Goal: Information Seeking & Learning: Learn about a topic

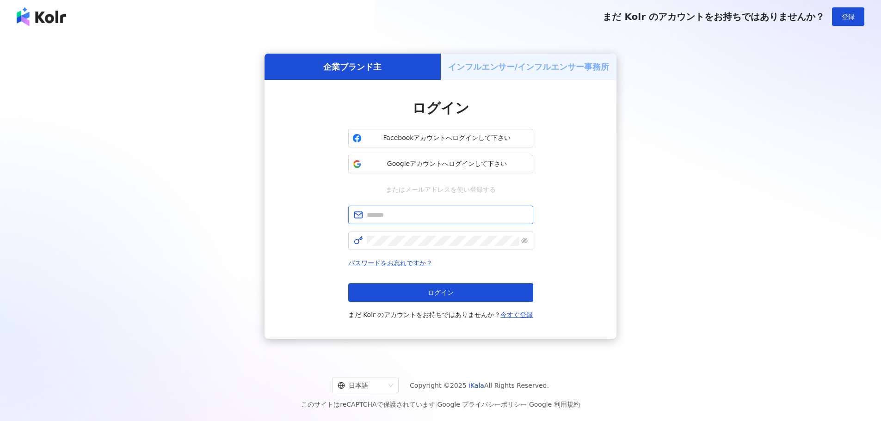
type input "**********"
click at [397, 290] on button "ログイン" at bounding box center [440, 293] width 185 height 18
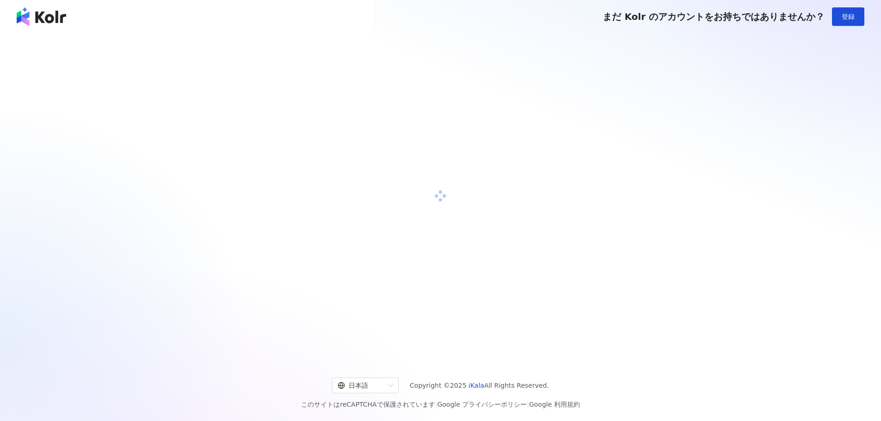
click at [397, 290] on div at bounding box center [440, 196] width 859 height 311
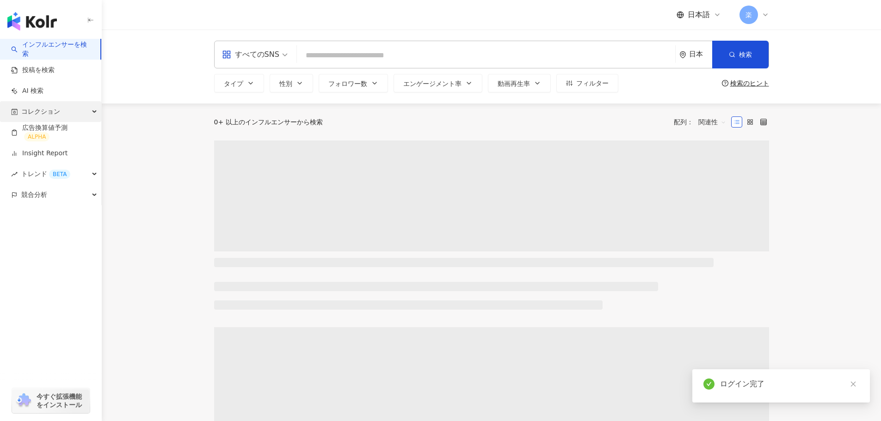
click at [86, 108] on div "コレクション" at bounding box center [50, 111] width 101 height 21
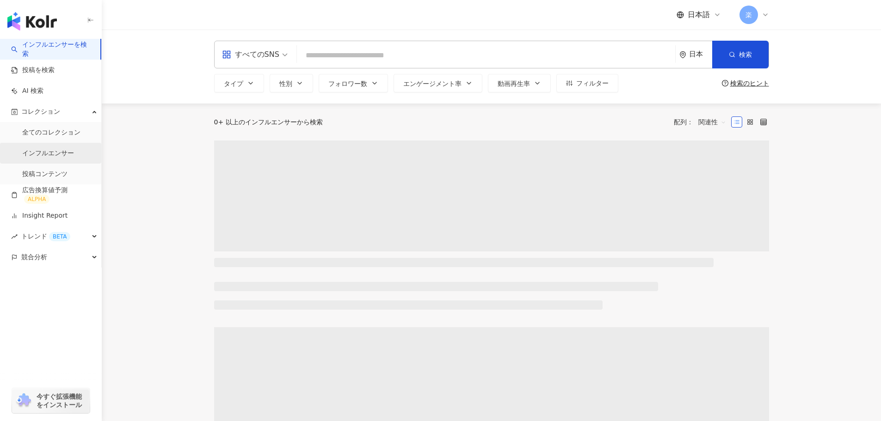
click at [55, 158] on link "インフルエンサー" at bounding box center [48, 153] width 52 height 9
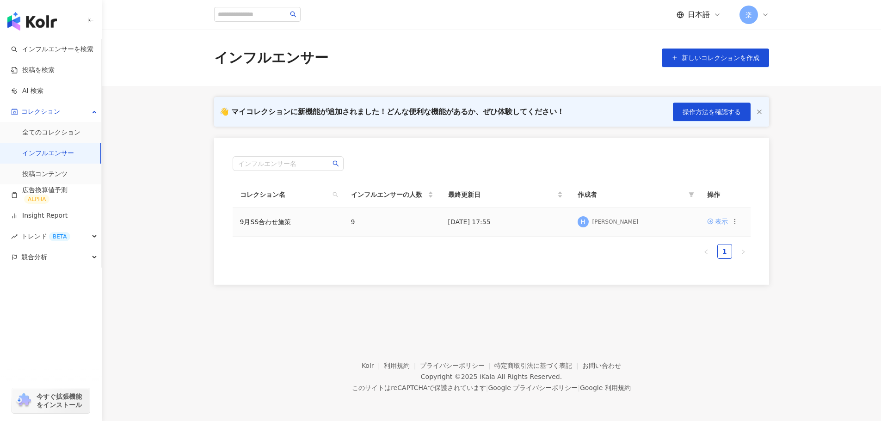
click at [712, 222] on icon at bounding box center [710, 221] width 6 height 6
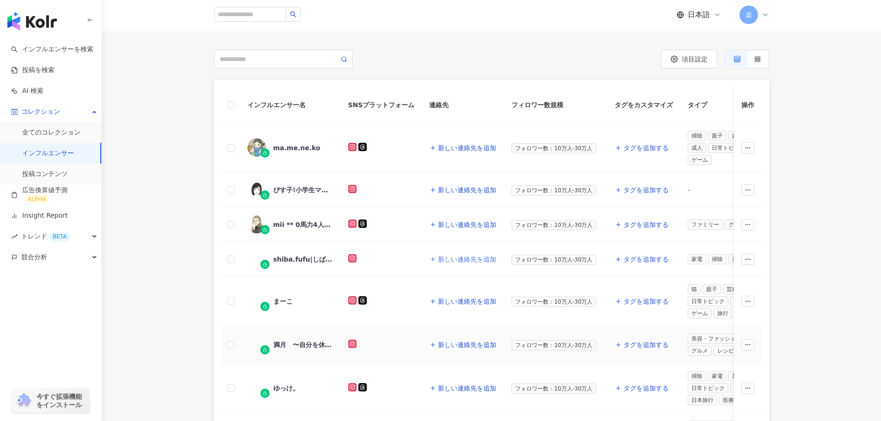
scroll to position [102, 0]
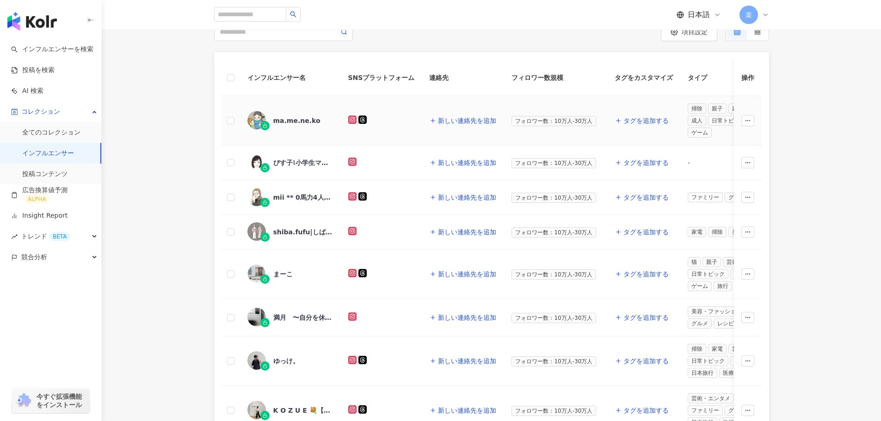
click at [292, 124] on div "ma.me.ne.ko" at bounding box center [296, 120] width 47 height 9
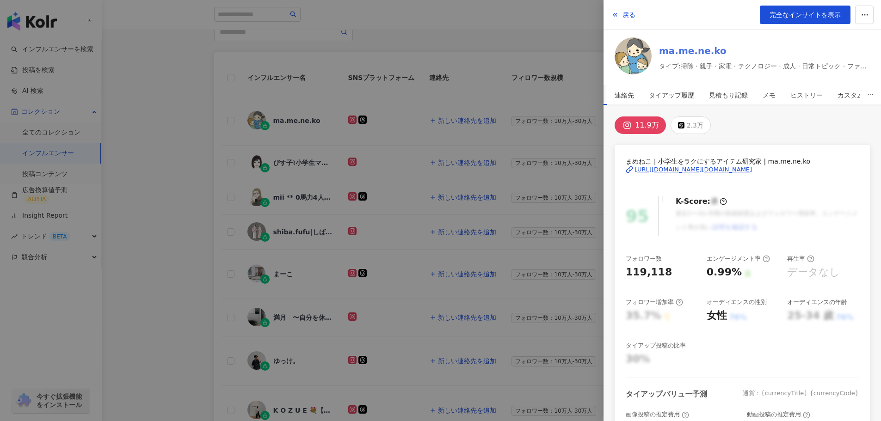
click at [673, 49] on link "ma.me.ne.ko" at bounding box center [764, 50] width 211 height 13
click at [279, 174] on div at bounding box center [440, 210] width 881 height 421
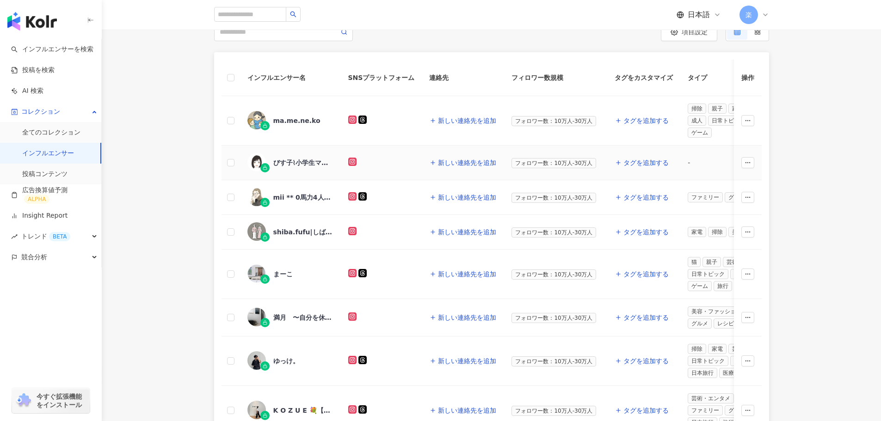
click at [300, 165] on div "びす子⌇小学生ママの暮らしを快適に" at bounding box center [303, 162] width 60 height 9
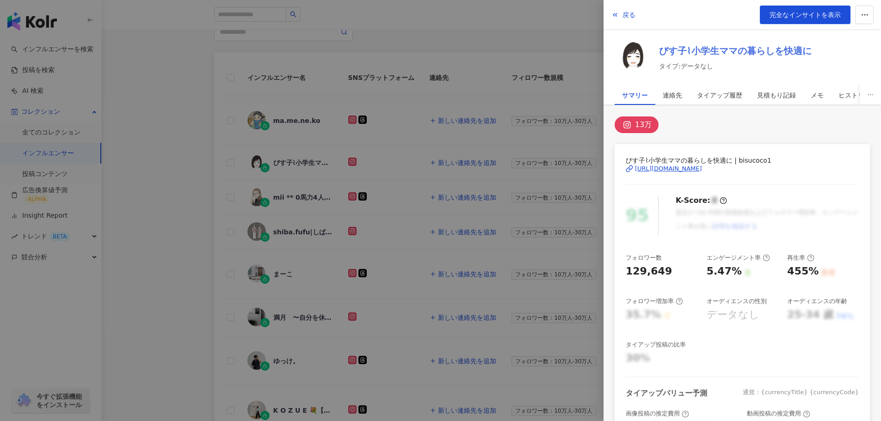
click at [675, 45] on link "びす子⌇小学生ママの暮らしを快適に" at bounding box center [735, 50] width 153 height 13
click at [265, 172] on div at bounding box center [440, 210] width 881 height 421
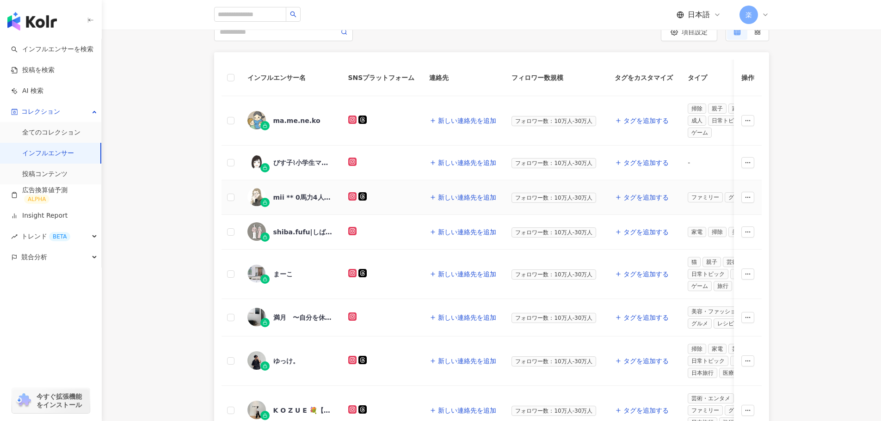
click at [297, 199] on div "mii ** 0馬力4人家族でも目指せ黒字家計𓈒𓏸,28687898382" at bounding box center [303, 197] width 60 height 9
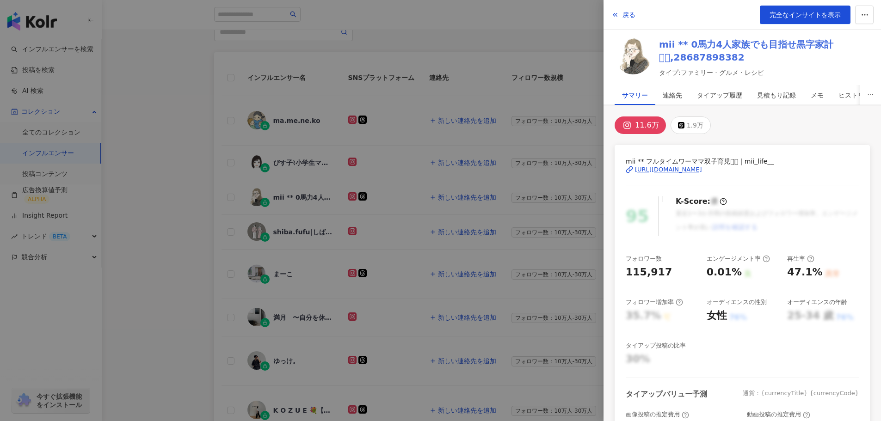
click at [804, 49] on link "mii ** 0馬力4人家族でも目指せ黒字家計𓈒𓏸,28687898382" at bounding box center [764, 51] width 211 height 26
click at [403, 210] on div at bounding box center [440, 210] width 881 height 421
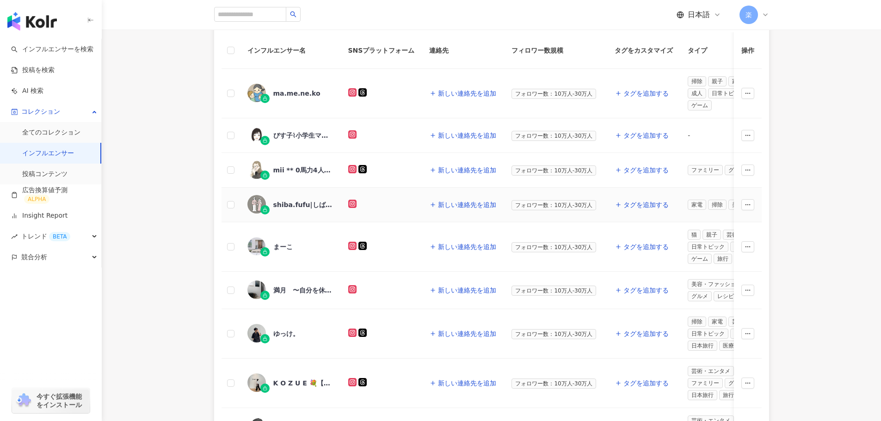
scroll to position [131, 0]
click at [299, 199] on div "shiba.fufu|しば夫婦☺︎【おしゃれ便利グッズのプロ】" at bounding box center [303, 203] width 60 height 9
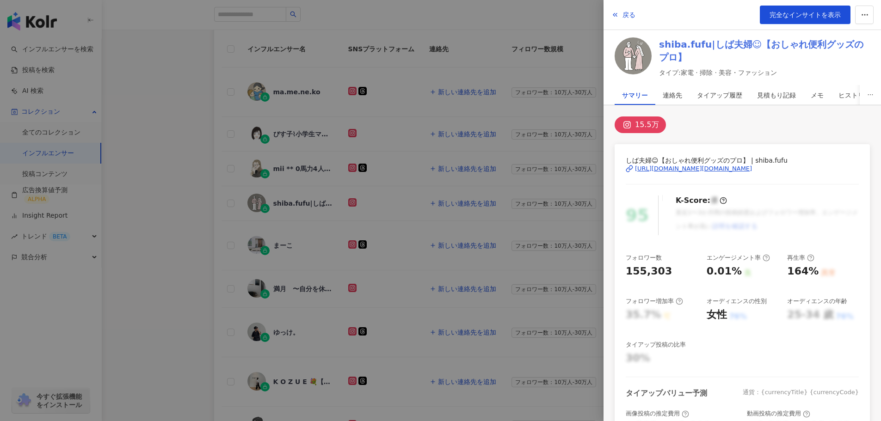
click at [694, 43] on link "shiba.fufu|しば夫婦☺︎【おしゃれ便利グッズのプロ】" at bounding box center [764, 51] width 211 height 26
click at [352, 213] on div at bounding box center [440, 210] width 881 height 421
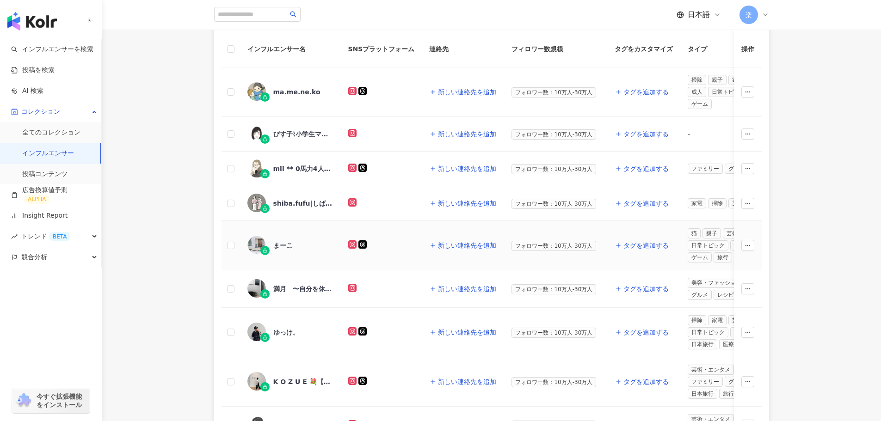
click at [278, 247] on div "まーこ" at bounding box center [282, 245] width 19 height 9
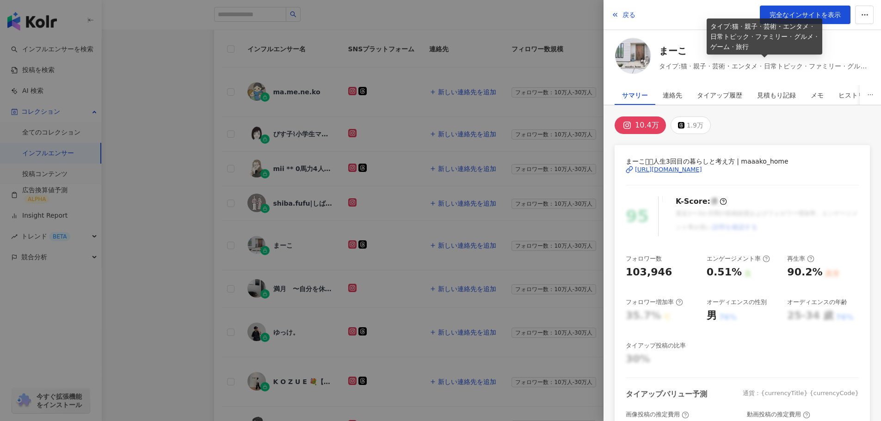
click at [685, 60] on div "まーこ タイプ:猫 · 親子 · 芸術・エンタメ · 日常トピック · ファミリー · グルメ · ゲーム · 旅行" at bounding box center [764, 57] width 211 height 27
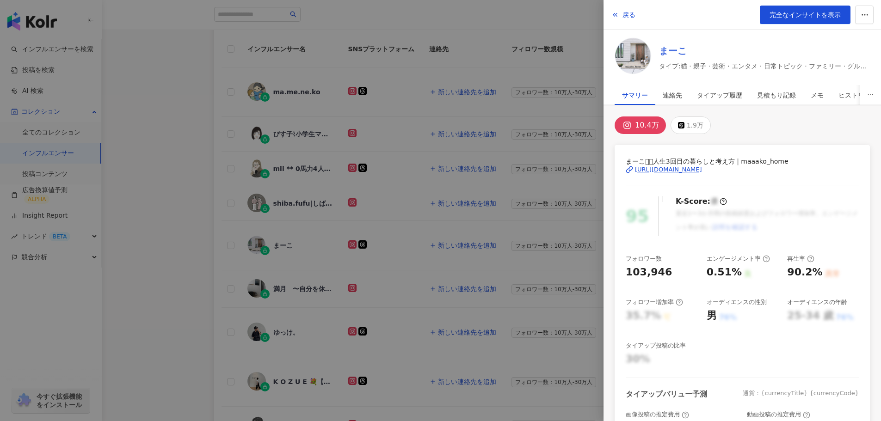
click at [677, 50] on link "まーこ" at bounding box center [764, 50] width 211 height 13
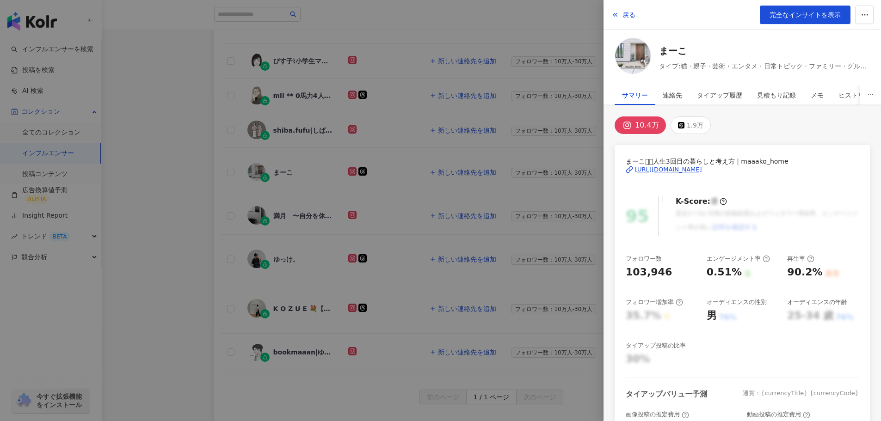
scroll to position [206, 0]
click at [382, 205] on div at bounding box center [440, 210] width 881 height 421
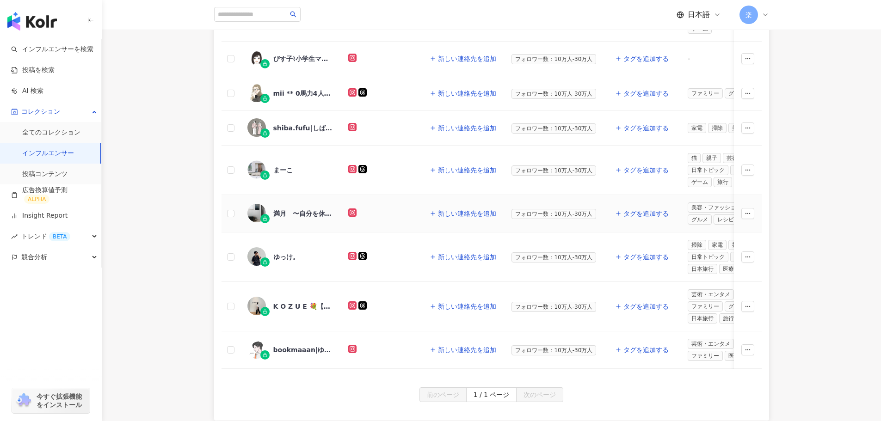
click at [295, 220] on div "満月　〜自分を休ませる家事〜,5842275766" at bounding box center [290, 213] width 86 height 19
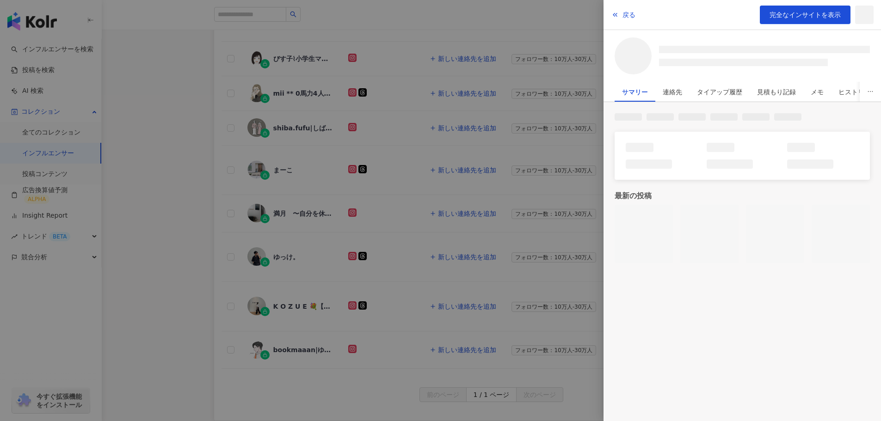
click at [294, 211] on div at bounding box center [440, 210] width 881 height 421
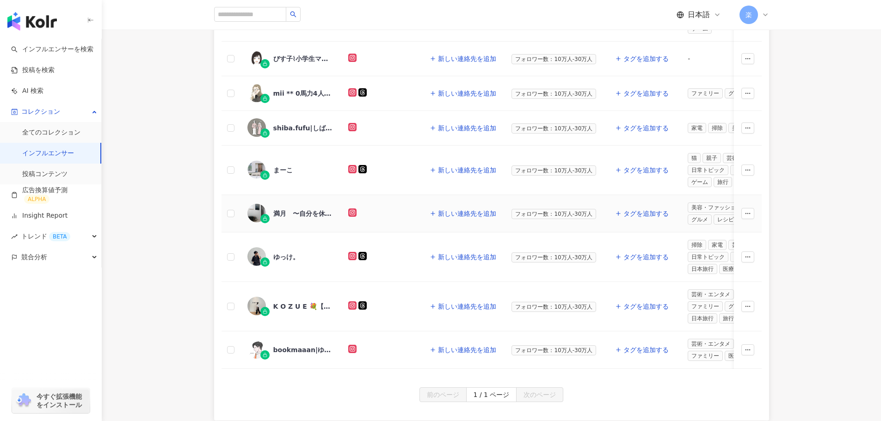
click at [293, 214] on div "満月　〜自分を休ませる家事〜,5842275766" at bounding box center [303, 213] width 60 height 9
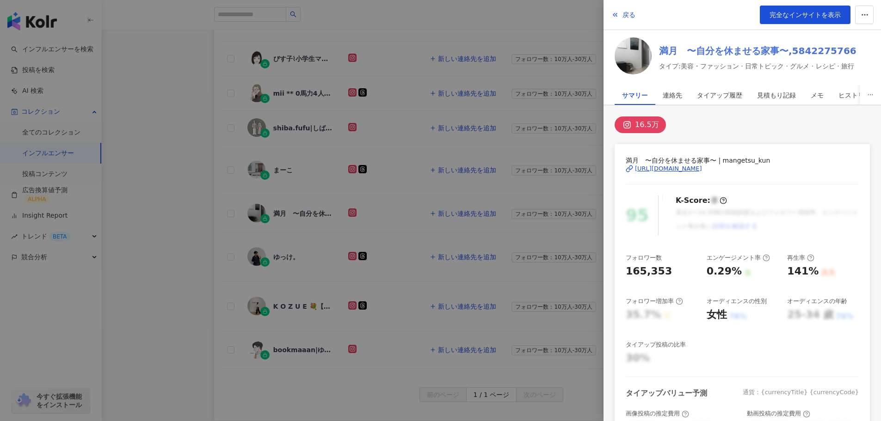
click at [690, 45] on link "満月　〜自分を休ませる家事〜,5842275766" at bounding box center [757, 50] width 197 height 13
click at [343, 248] on div at bounding box center [440, 210] width 881 height 421
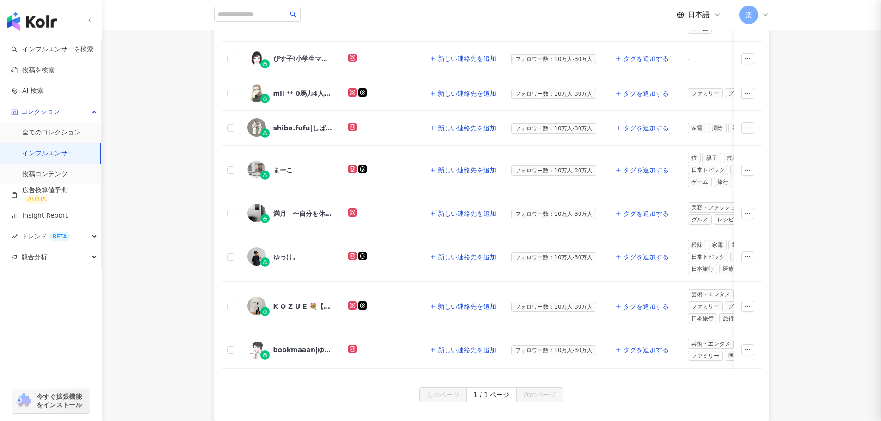
click at [268, 265] on div "ゆっけ。" at bounding box center [290, 256] width 86 height 19
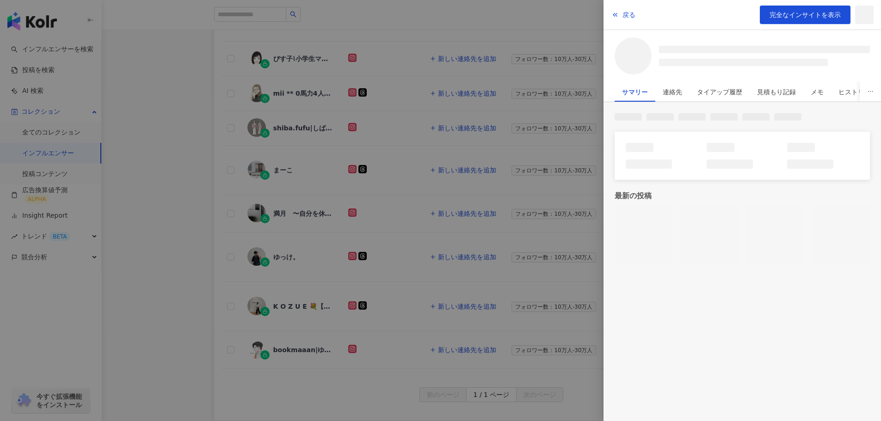
click at [284, 252] on div at bounding box center [440, 210] width 881 height 421
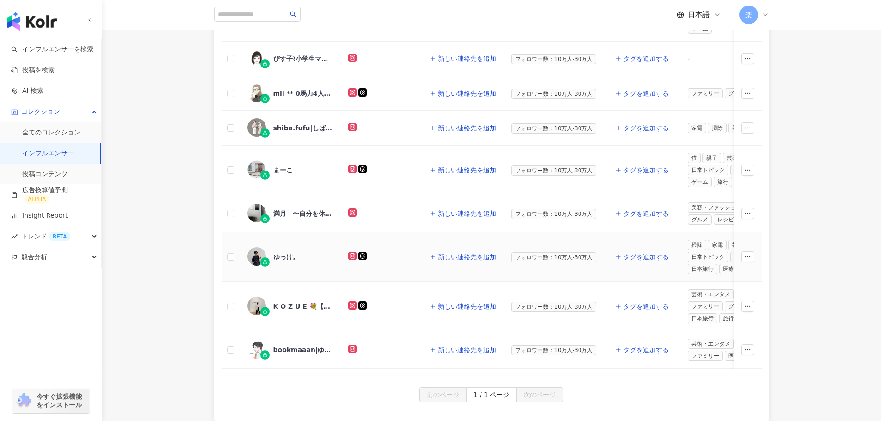
click at [276, 254] on div "ゆっけ。" at bounding box center [286, 257] width 26 height 9
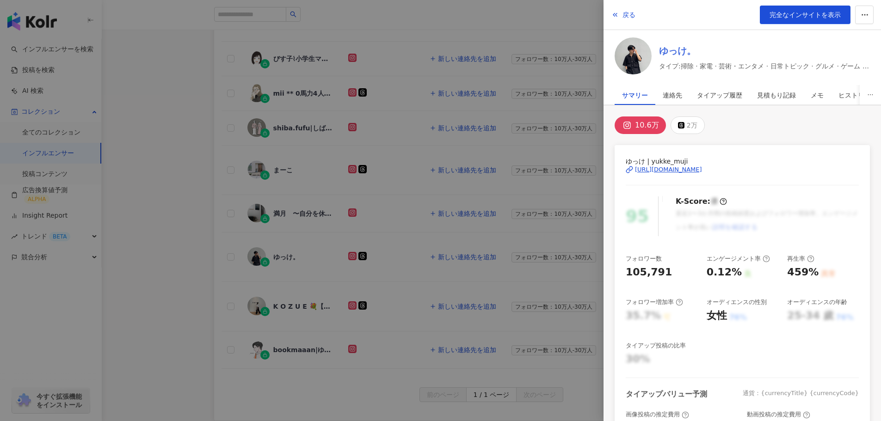
click at [667, 51] on link "ゆっけ。" at bounding box center [764, 50] width 211 height 13
click at [330, 323] on div at bounding box center [440, 210] width 881 height 421
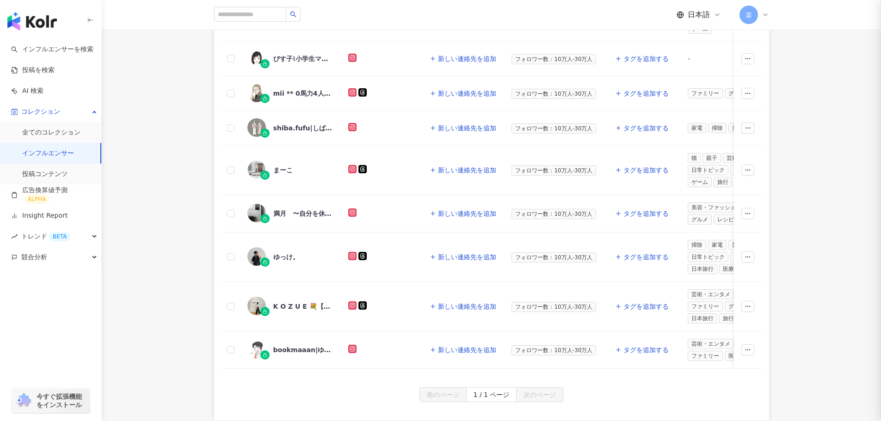
click at [284, 306] on div at bounding box center [440, 210] width 881 height 421
click at [308, 304] on div at bounding box center [440, 210] width 881 height 421
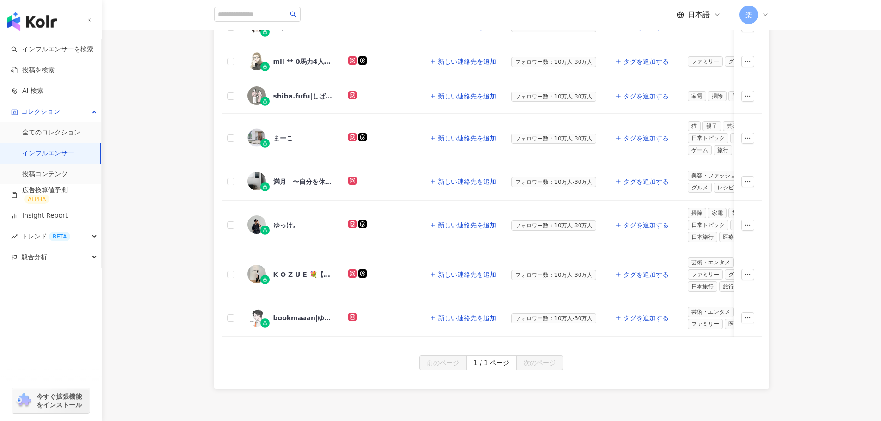
scroll to position [268, 0]
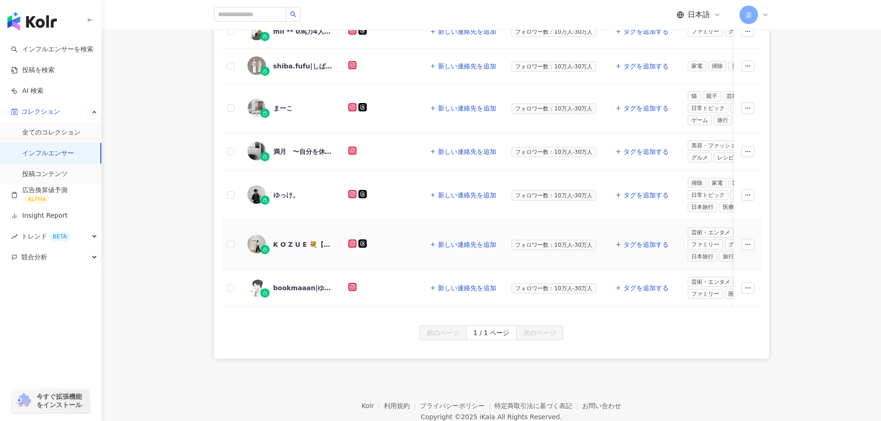
click at [256, 242] on img at bounding box center [256, 244] width 18 height 18
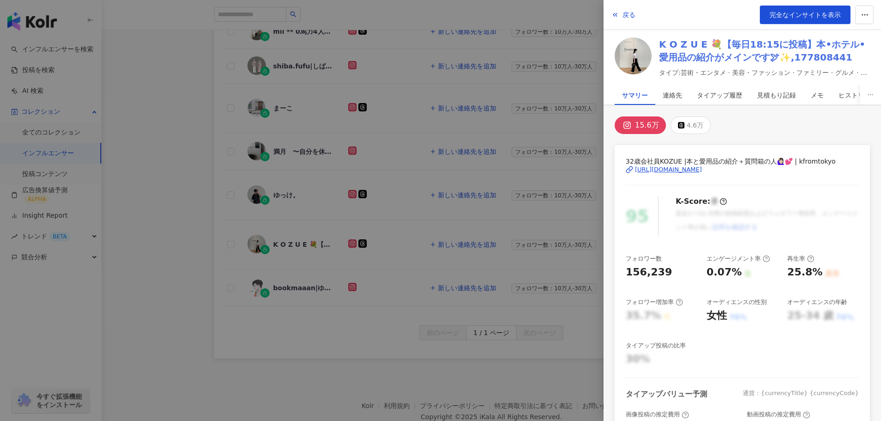
click at [690, 56] on link "K O Z U E 💐【毎日18:15に投稿】本•ホテル•愛用品の紹介がメインです🕊✨,177808441" at bounding box center [764, 51] width 211 height 26
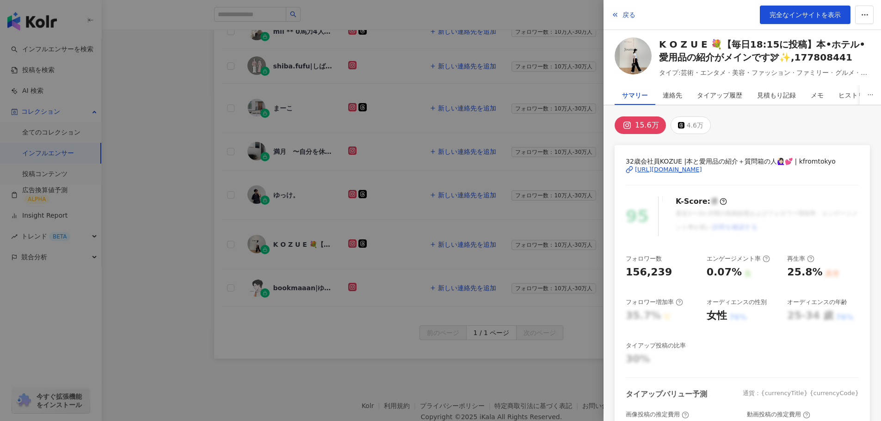
click at [276, 298] on div at bounding box center [440, 210] width 881 height 421
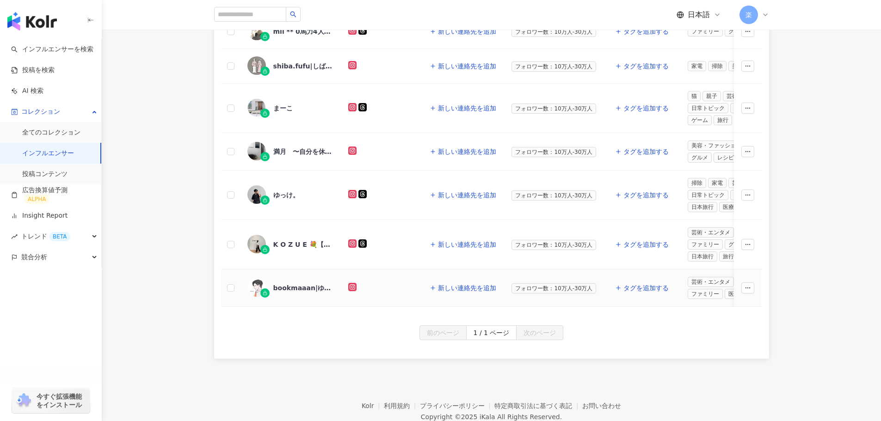
click at [257, 287] on img at bounding box center [256, 287] width 18 height 18
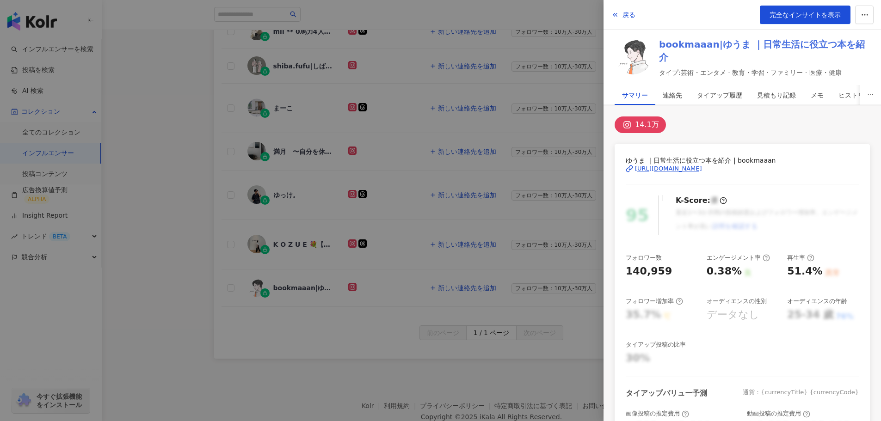
click at [683, 55] on link "bookmaaan|ゆうま ｜日常生活に役立つ本を紹介" at bounding box center [764, 51] width 211 height 26
click at [130, 151] on div at bounding box center [440, 210] width 881 height 421
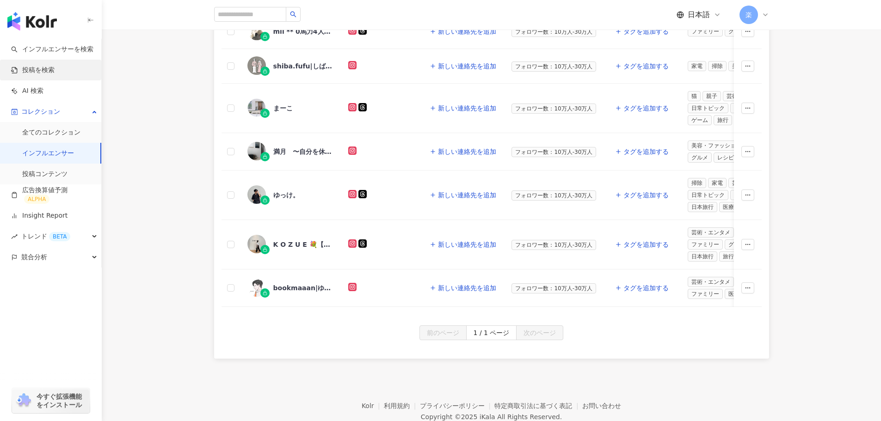
click at [53, 68] on link "投稿を検索" at bounding box center [32, 70] width 43 height 9
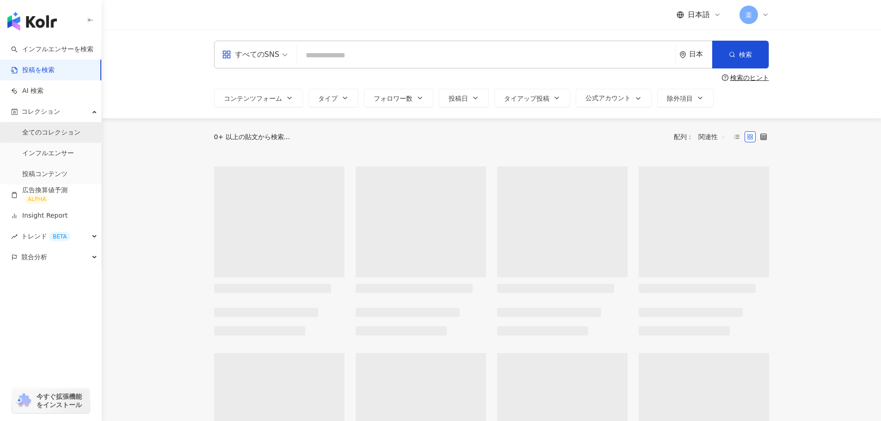
click at [62, 132] on link "全てのコレクション" at bounding box center [51, 132] width 58 height 9
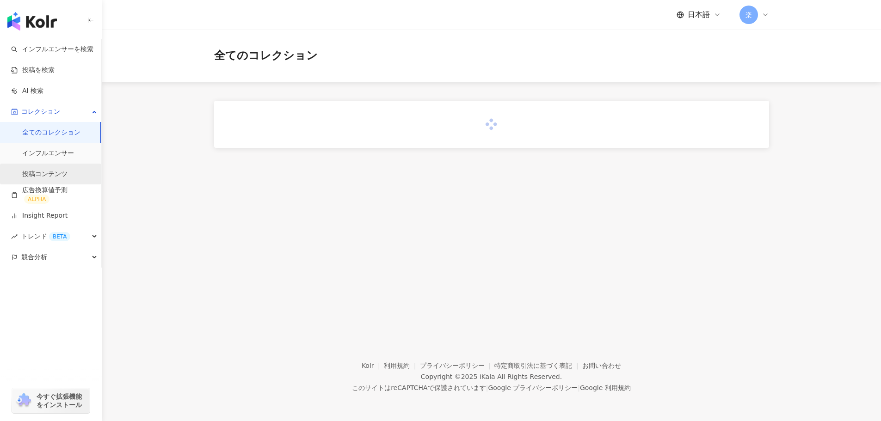
click at [55, 173] on link "投稿コンテンツ" at bounding box center [44, 174] width 45 height 9
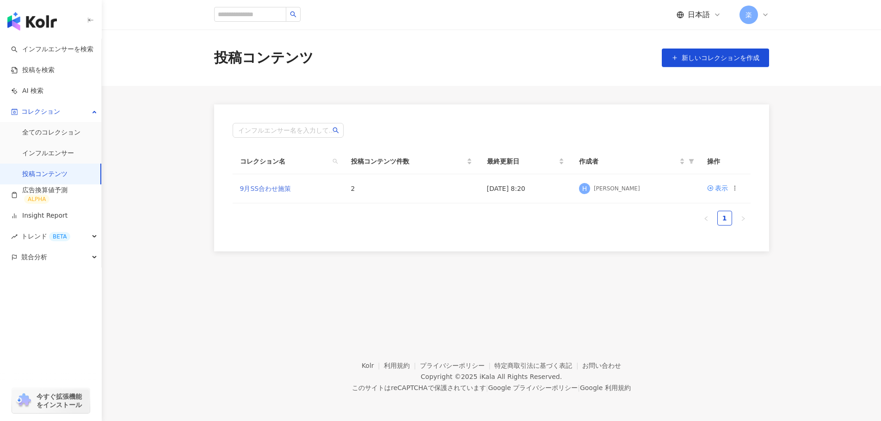
click at [276, 191] on link "9月SS合わせ施策" at bounding box center [265, 188] width 51 height 7
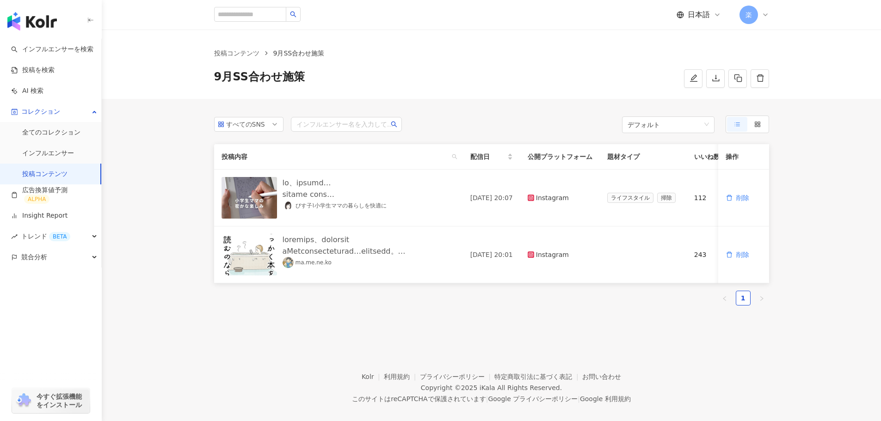
scroll to position [43, 0]
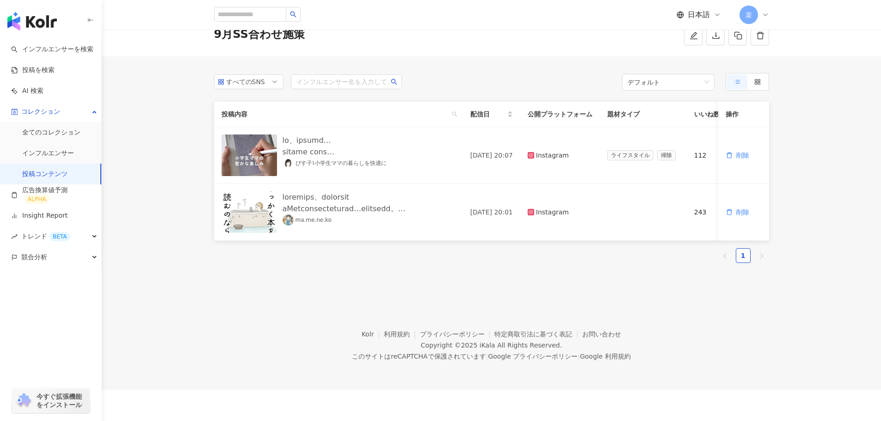
drag, startPoint x: 572, startPoint y: 249, endPoint x: 587, endPoint y: 248, distance: 15.3
click at [587, 248] on div "投稿内容 配信日 公開プラットフォーム 題材タイプ いいね数 コメント数 シェア数 エンゲージメント数 再生回数 操作 びす子⌇小学生ママの暮らしを快適に …" at bounding box center [491, 182] width 555 height 161
click at [761, 86] on label at bounding box center [757, 81] width 20 height 15
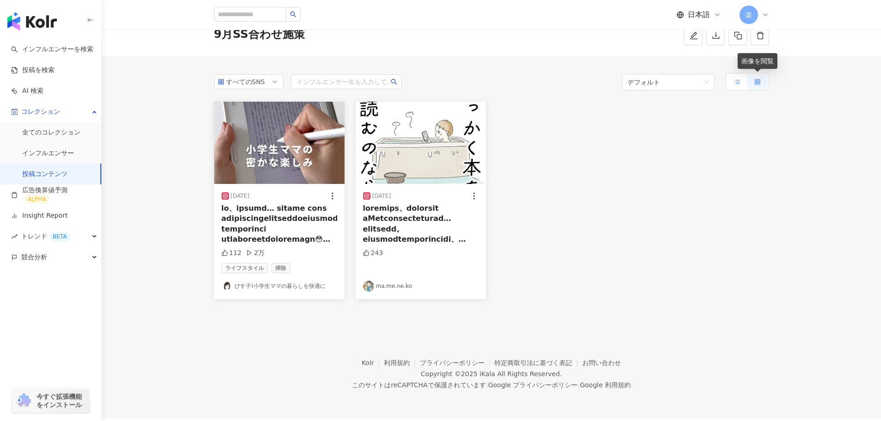
click at [740, 85] on icon at bounding box center [737, 82] width 6 height 6
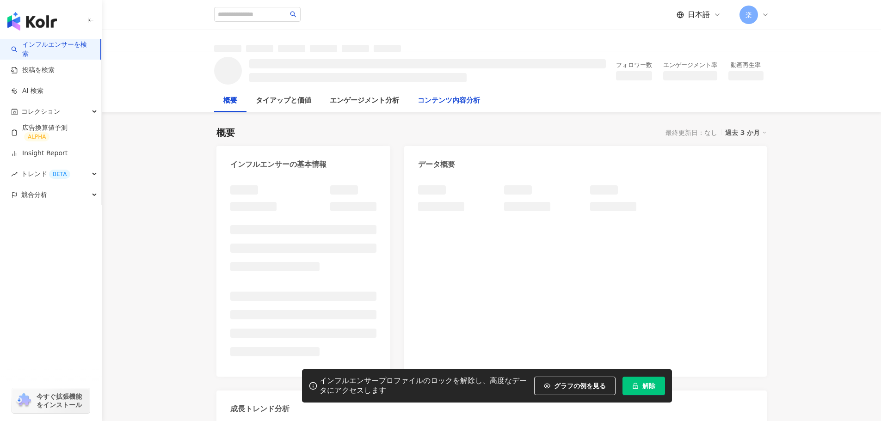
click at [474, 99] on div "コンテンツ内容分析" at bounding box center [449, 100] width 62 height 11
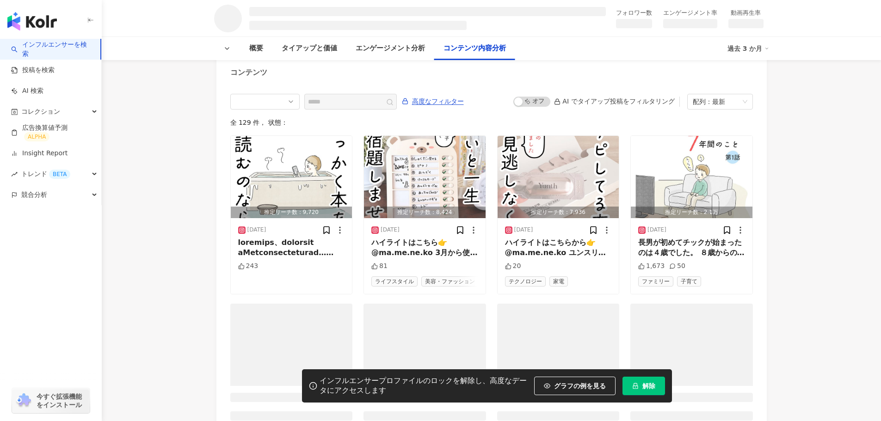
scroll to position [1020, 0]
click at [295, 173] on img "button" at bounding box center [292, 177] width 122 height 82
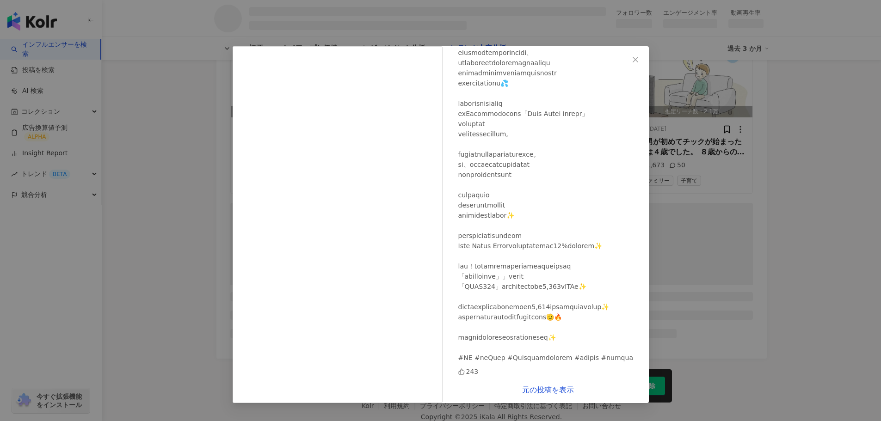
scroll to position [1125, 0]
click at [709, 132] on div "ma.me.ne.ko 2025/09/04 243 元の投稿を表示" at bounding box center [440, 210] width 881 height 421
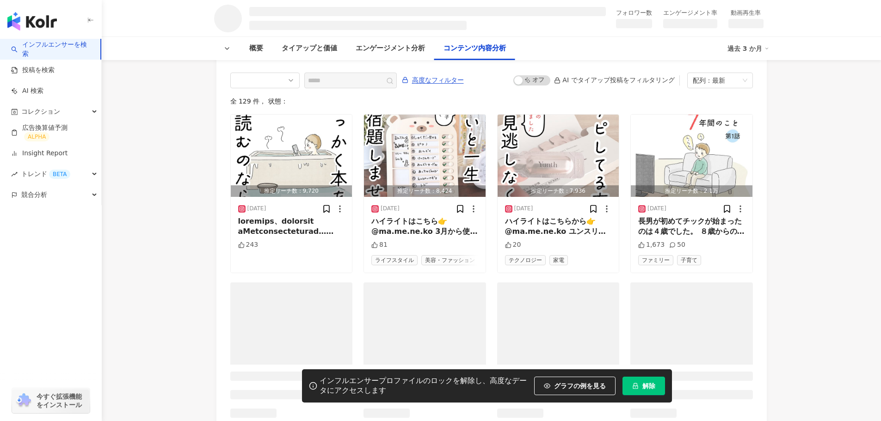
scroll to position [1042, 0]
click at [325, 207] on icon at bounding box center [327, 209] width 6 height 7
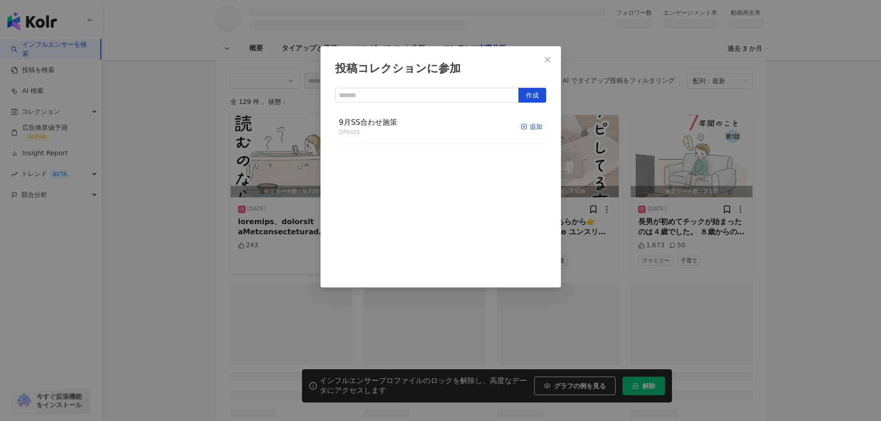
click at [521, 129] on icon "button" at bounding box center [524, 126] width 6 height 6
click at [547, 56] on icon "close" at bounding box center [547, 59] width 7 height 7
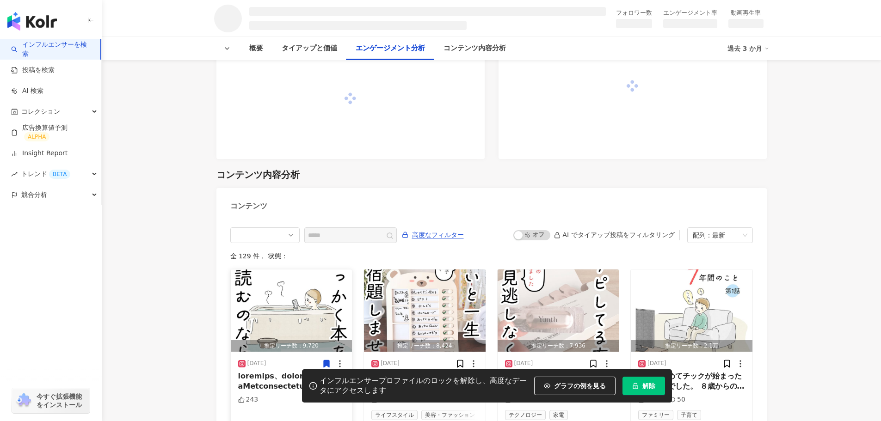
scroll to position [883, 0]
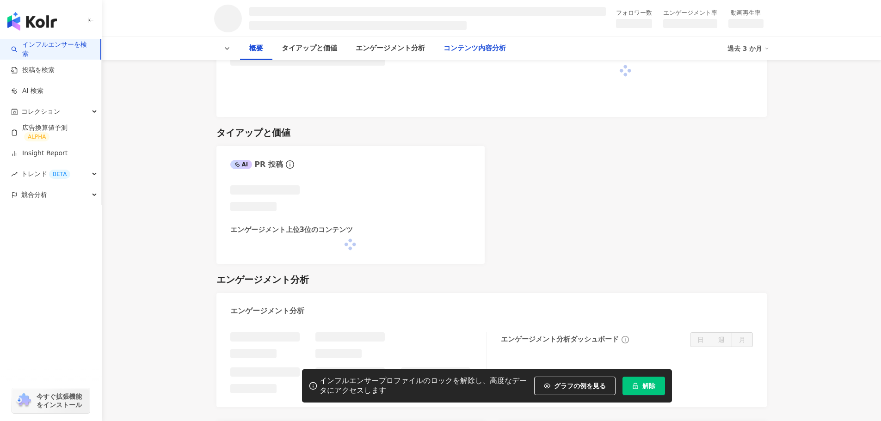
click at [470, 52] on div "コンテンツ内容分析" at bounding box center [475, 48] width 62 height 11
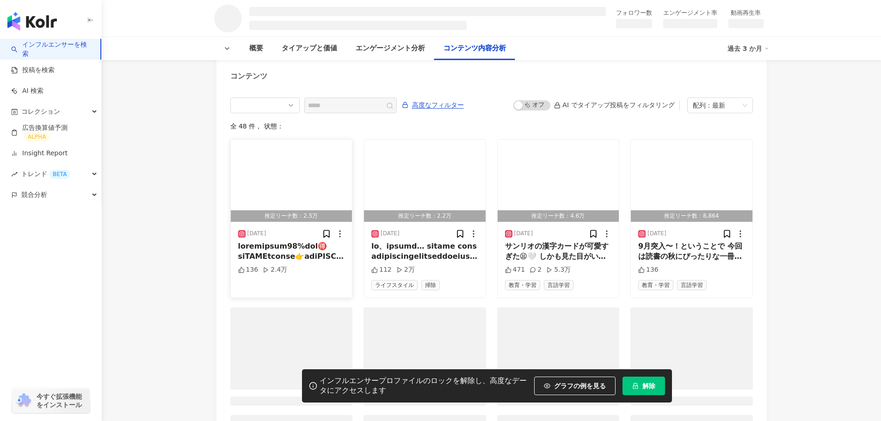
scroll to position [1017, 0]
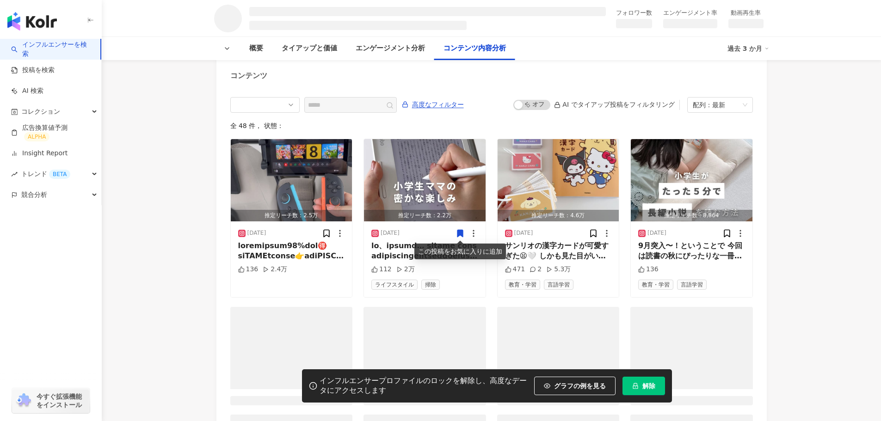
click at [461, 233] on icon at bounding box center [460, 233] width 6 height 7
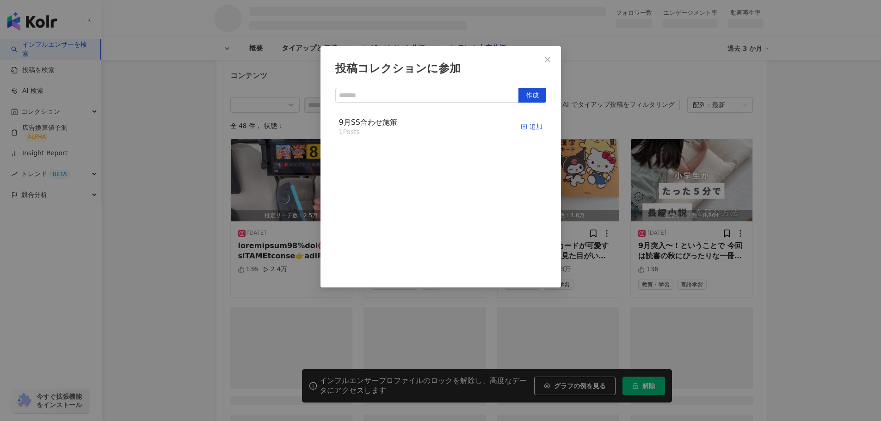
click at [526, 125] on div "追加" at bounding box center [532, 127] width 22 height 10
click at [547, 55] on button "Close" at bounding box center [547, 59] width 18 height 18
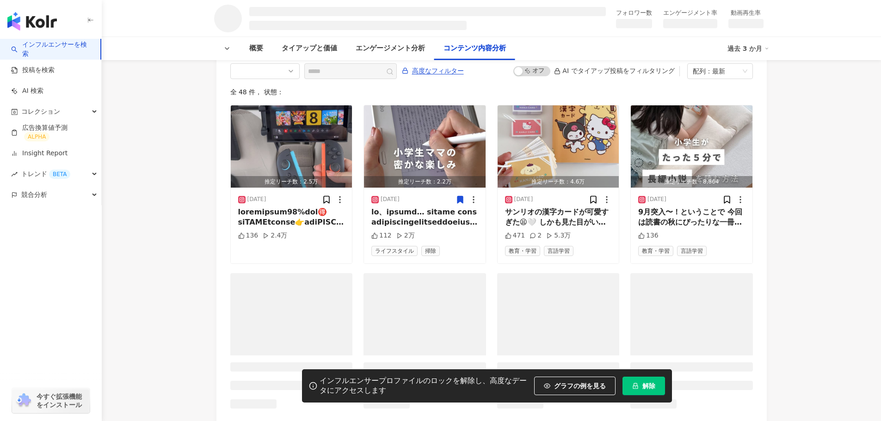
scroll to position [1060, 0]
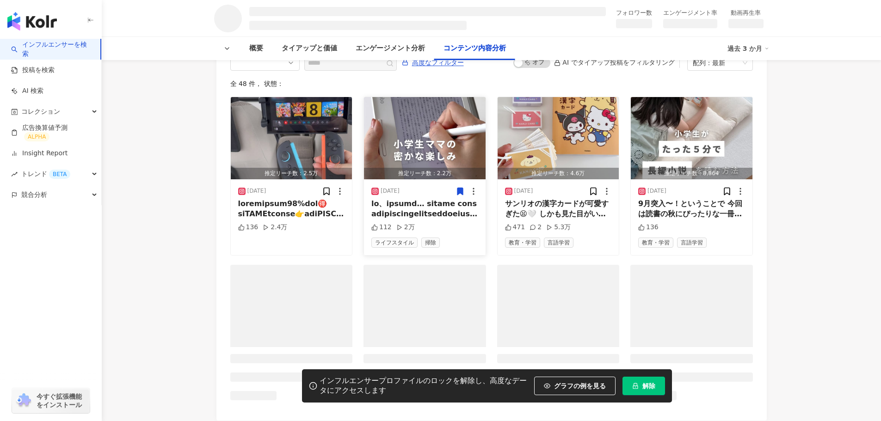
click at [380, 207] on div at bounding box center [424, 209] width 107 height 21
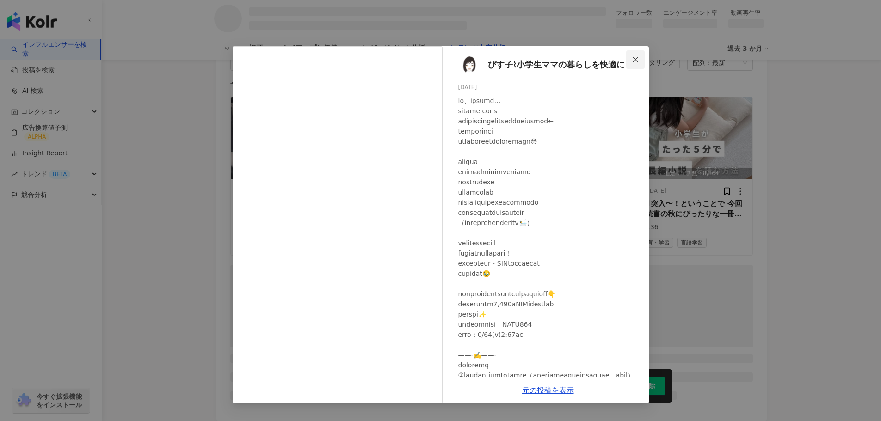
click at [635, 53] on button "Close" at bounding box center [635, 59] width 18 height 18
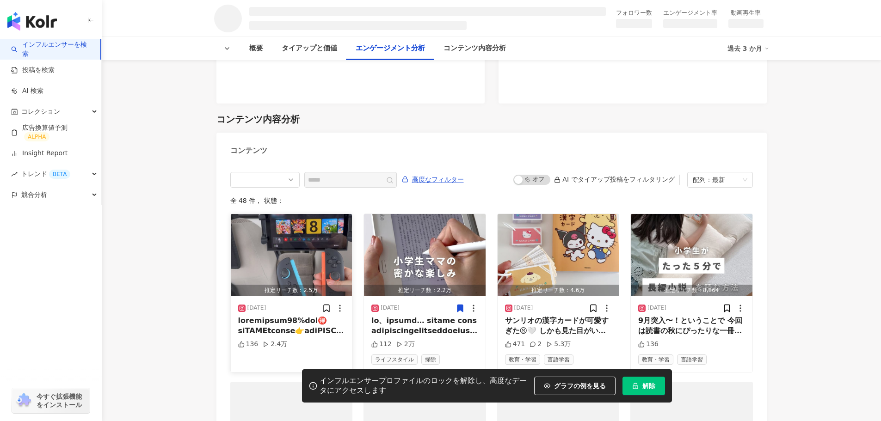
scroll to position [937, 0]
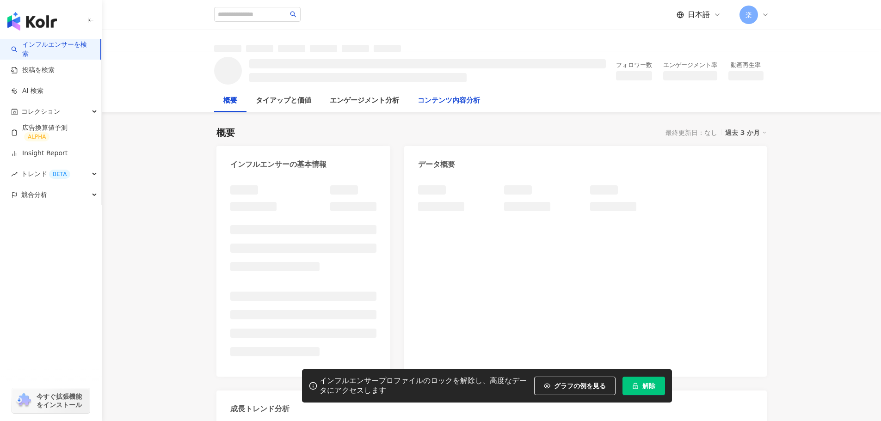
click at [477, 97] on div "コンテンツ内容分析" at bounding box center [449, 100] width 62 height 11
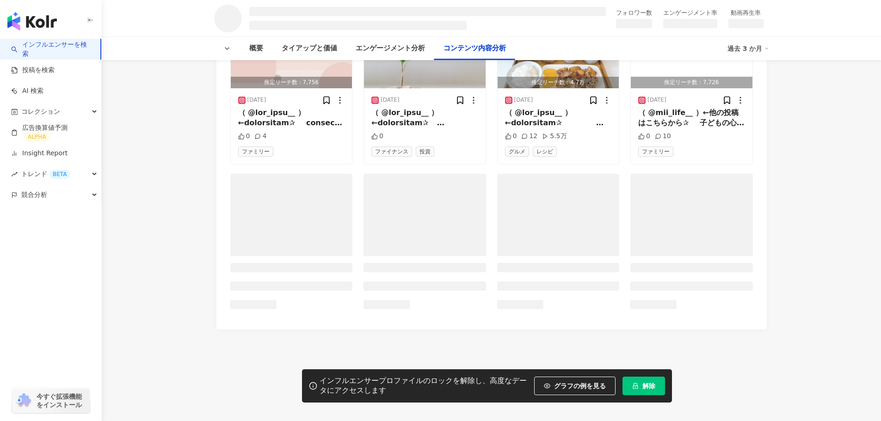
scroll to position [1123, 0]
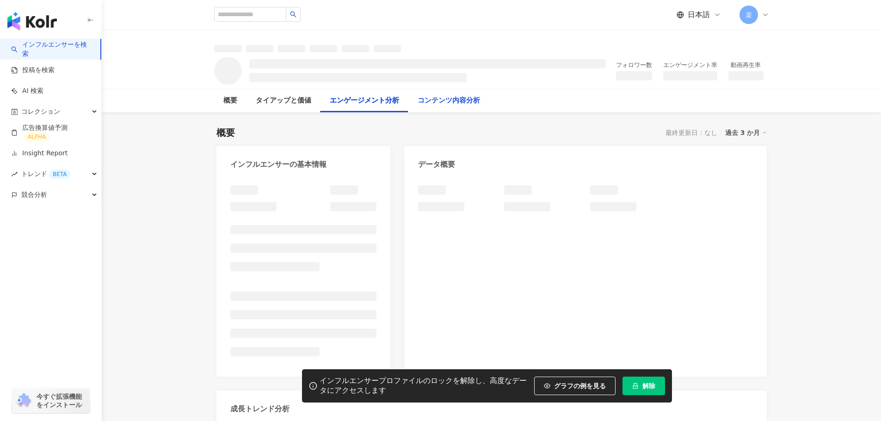
click at [468, 110] on div "概要 タイアップと価値 エンゲージメント分析 コンテンツ内容分析" at bounding box center [351, 100] width 275 height 23
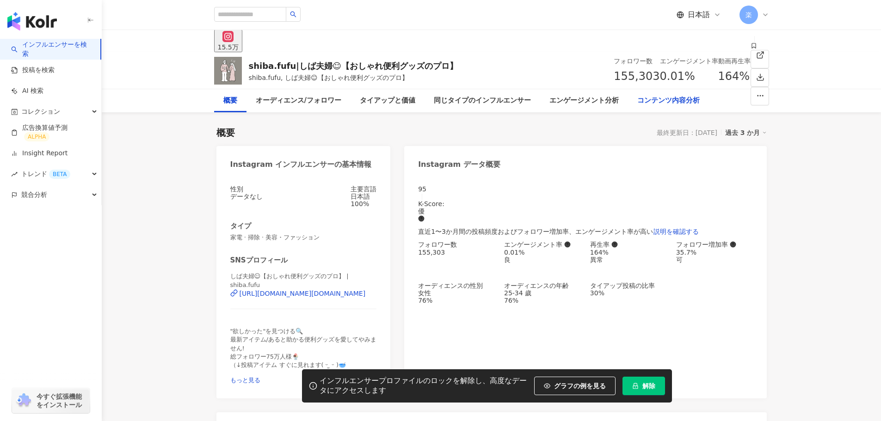
click at [670, 241] on div "フォロワー数 155,303 エンゲージメント率 0.01% 良 再生率 164% 異常 フォロワー増加率 35.7% 可 オーディエンスの性別 女性 76%…" at bounding box center [585, 272] width 334 height 63
click at [672, 95] on div "コンテンツ内容分析" at bounding box center [668, 100] width 62 height 11
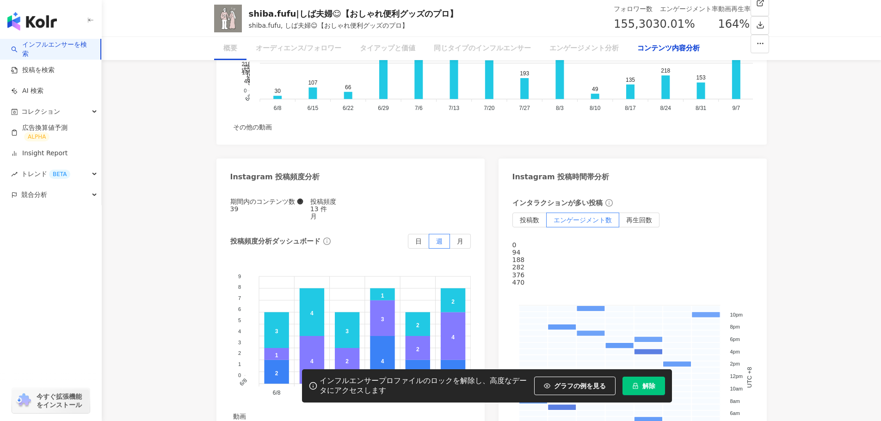
click at [667, 49] on div "コンテンツ内容分析" at bounding box center [668, 48] width 62 height 11
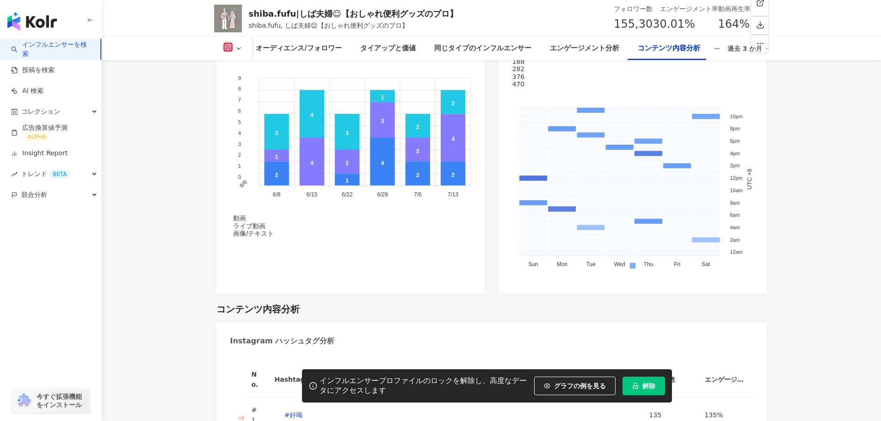
scroll to position [2885, 0]
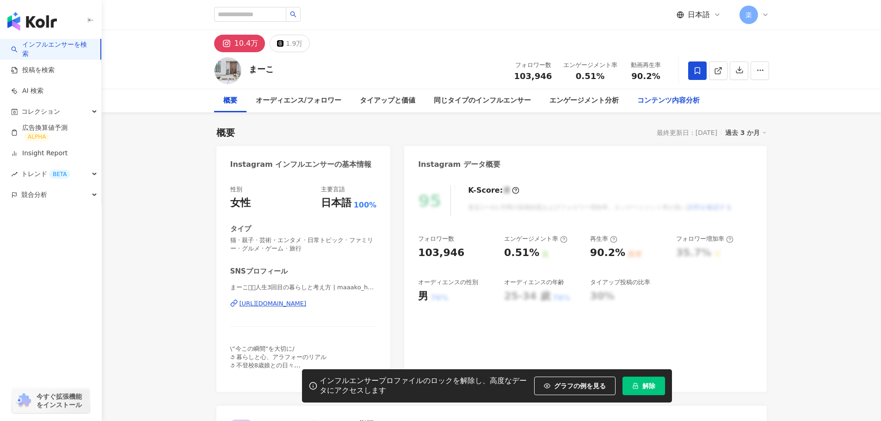
click at [655, 107] on div "コンテンツ内容分析" at bounding box center [668, 100] width 81 height 23
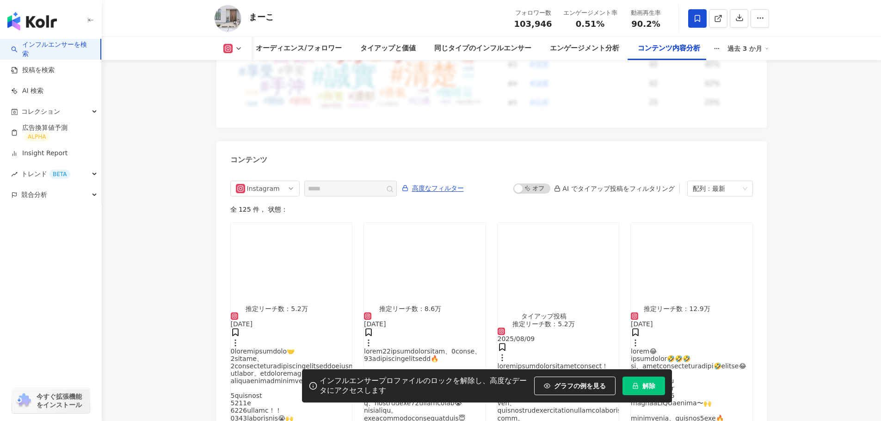
scroll to position [2882, 0]
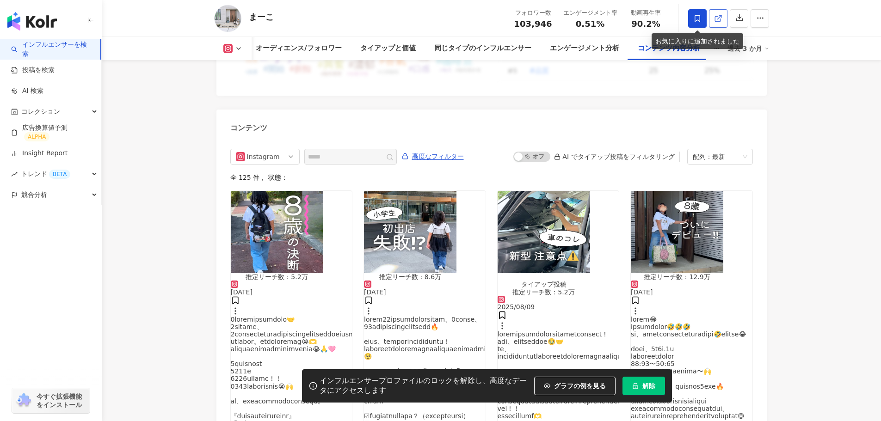
click at [719, 17] on icon at bounding box center [718, 18] width 8 height 8
click at [647, 382] on span "解除" at bounding box center [648, 385] width 13 height 7
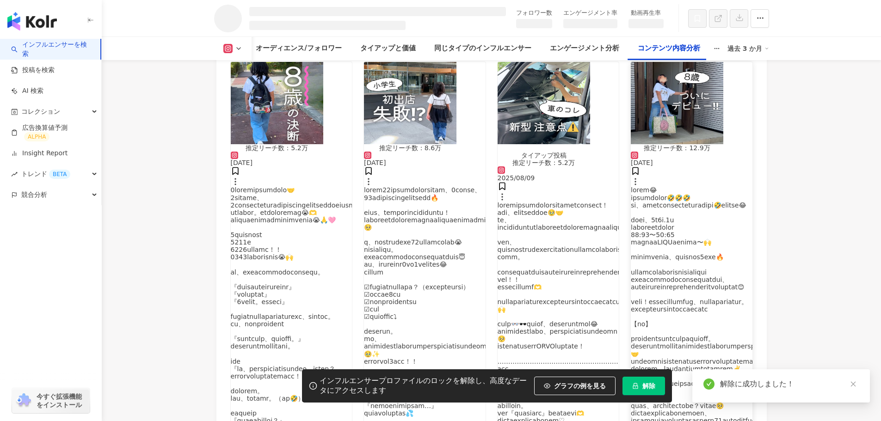
scroll to position [2531, 0]
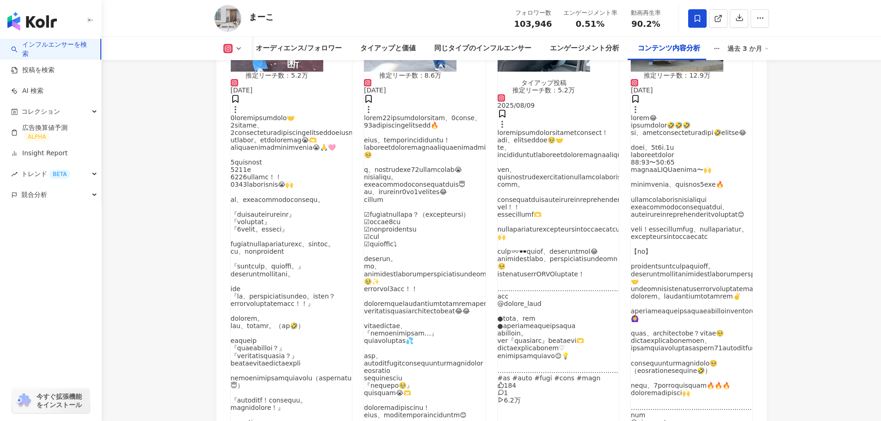
scroll to position [3141, 0]
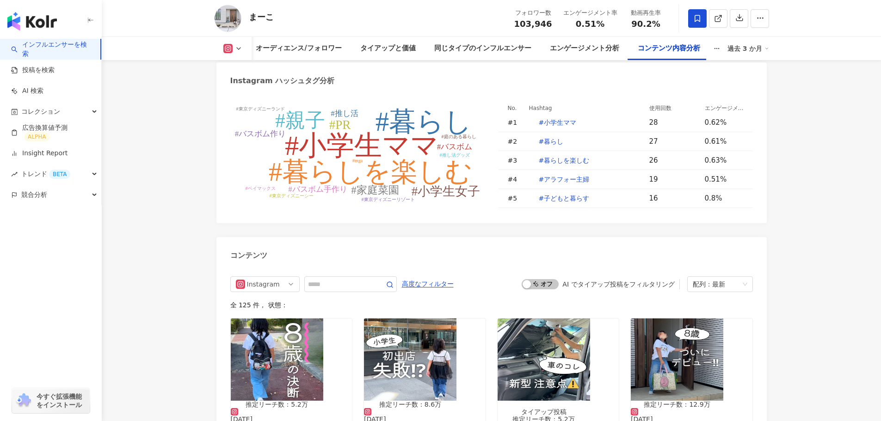
scroll to position [2801, 0]
click at [335, 279] on input "text" at bounding box center [340, 284] width 65 height 11
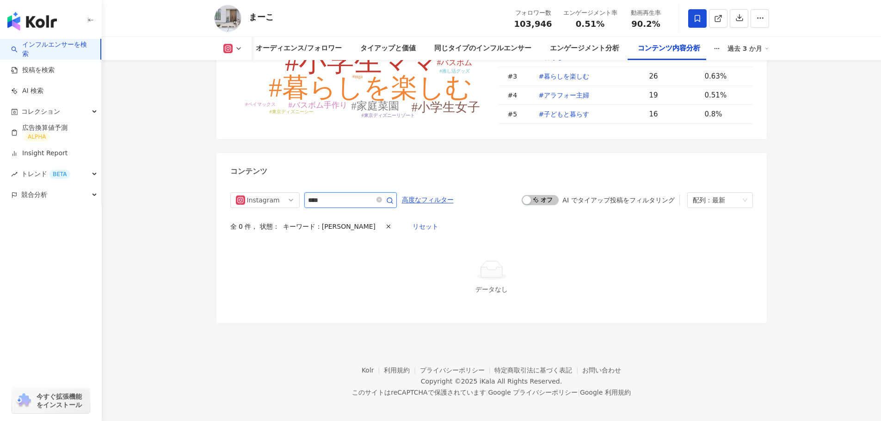
scroll to position [2795, 0]
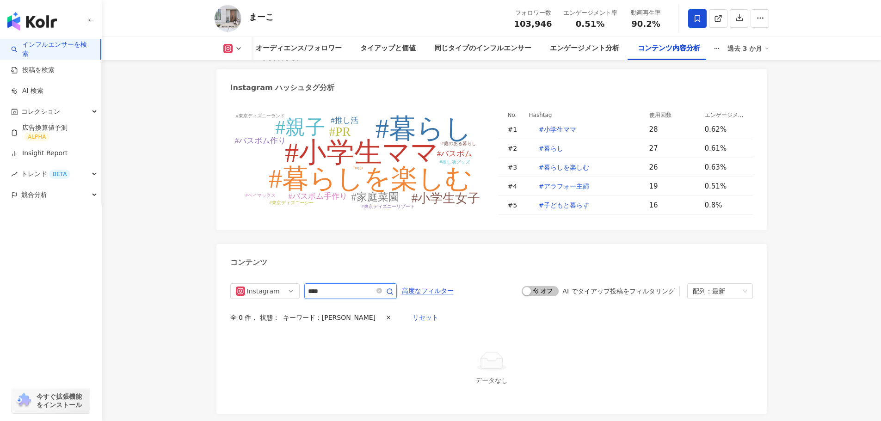
click at [335, 286] on input "****" at bounding box center [340, 291] width 65 height 11
click at [385, 314] on icon "button" at bounding box center [388, 317] width 6 height 6
click at [351, 286] on input "****" at bounding box center [340, 291] width 65 height 11
click at [350, 286] on input "***" at bounding box center [340, 291] width 65 height 11
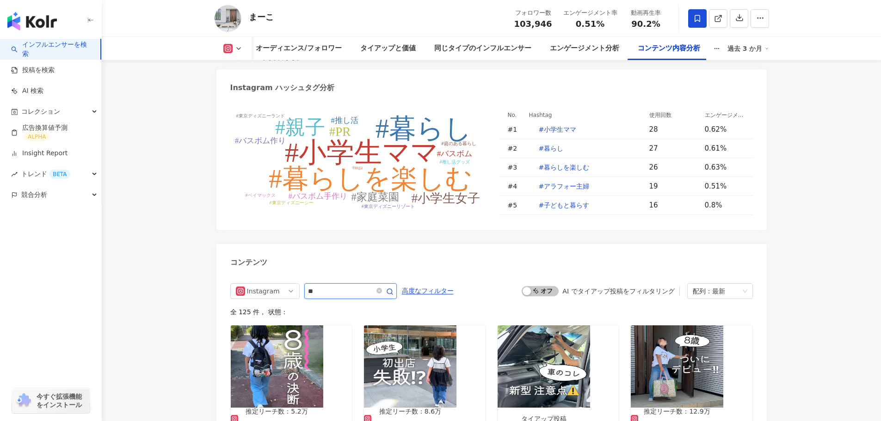
type input "*"
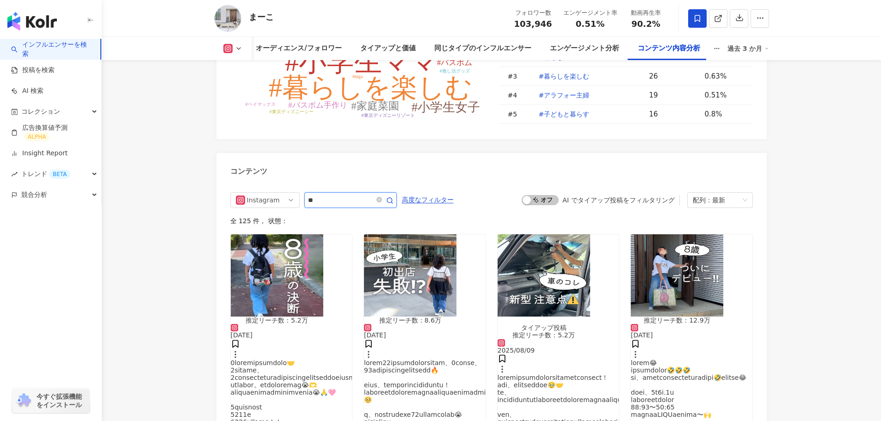
type input "*"
type input "*****"
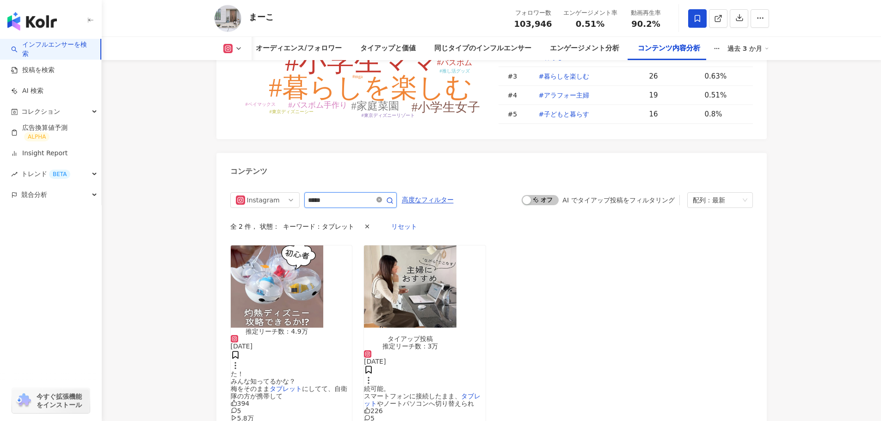
click at [382, 197] on icon "close-circle" at bounding box center [379, 200] width 6 height 6
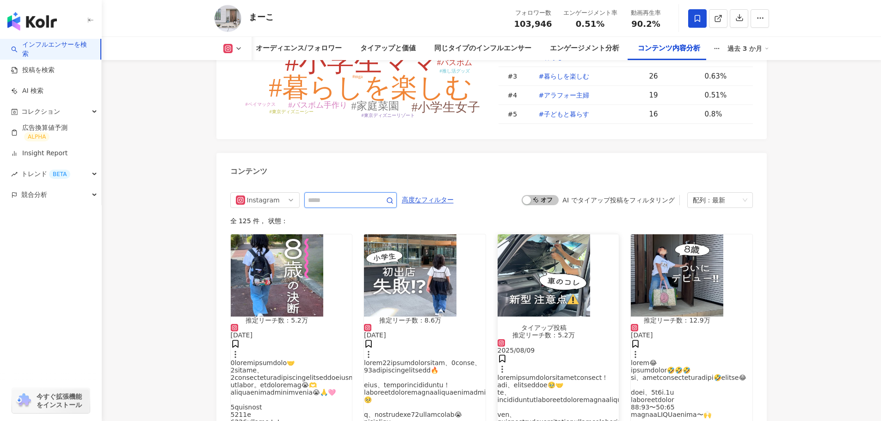
scroll to position [2860, 0]
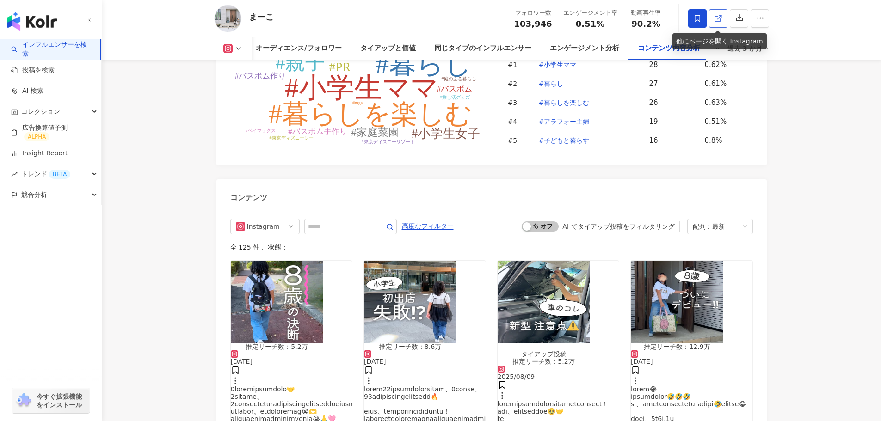
click at [719, 23] on span at bounding box center [718, 18] width 8 height 10
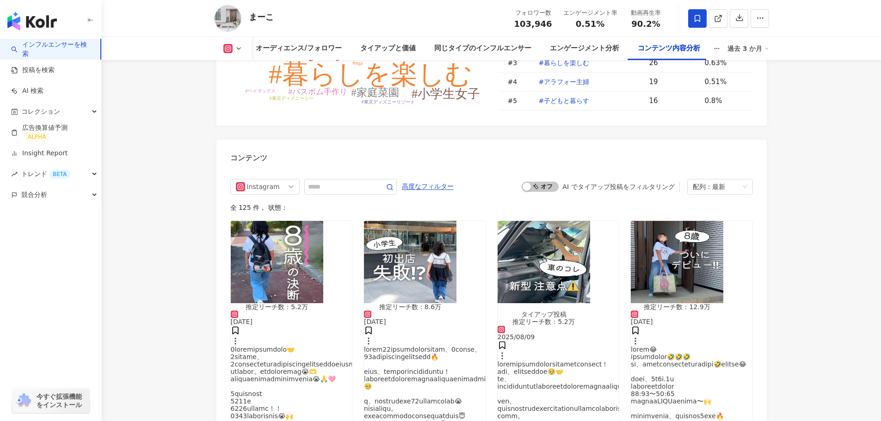
scroll to position [2899, 0]
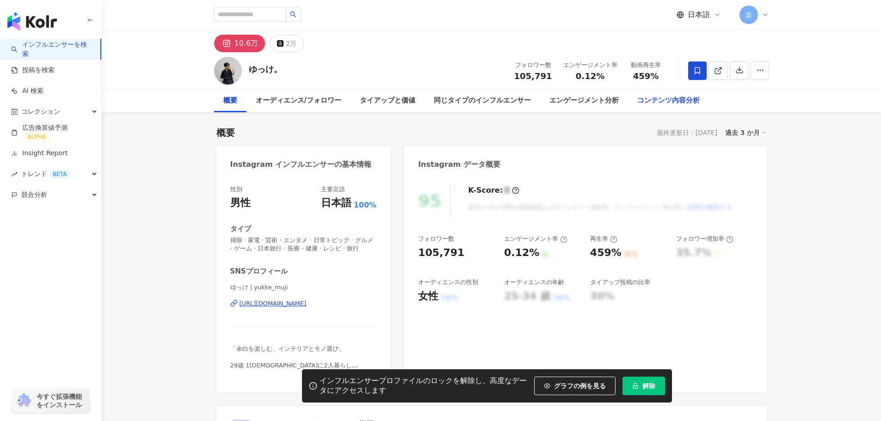
click at [661, 102] on div "コンテンツ内容分析" at bounding box center [668, 100] width 62 height 11
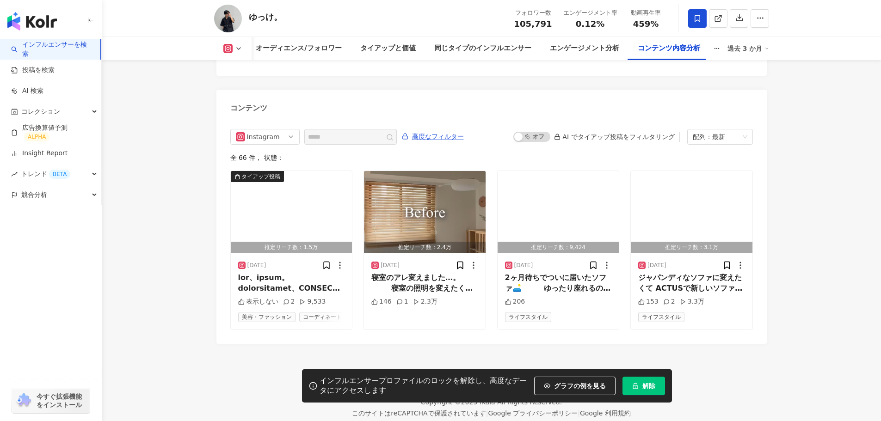
scroll to position [2909, 0]
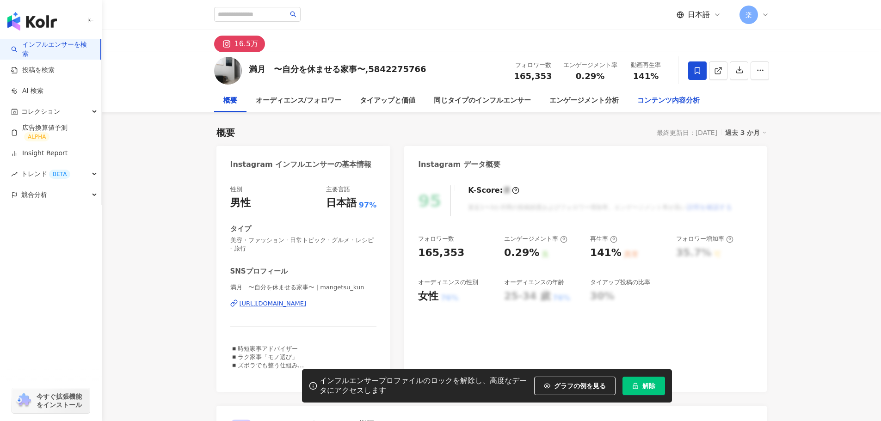
click at [683, 105] on div "コンテンツ内容分析" at bounding box center [668, 100] width 62 height 11
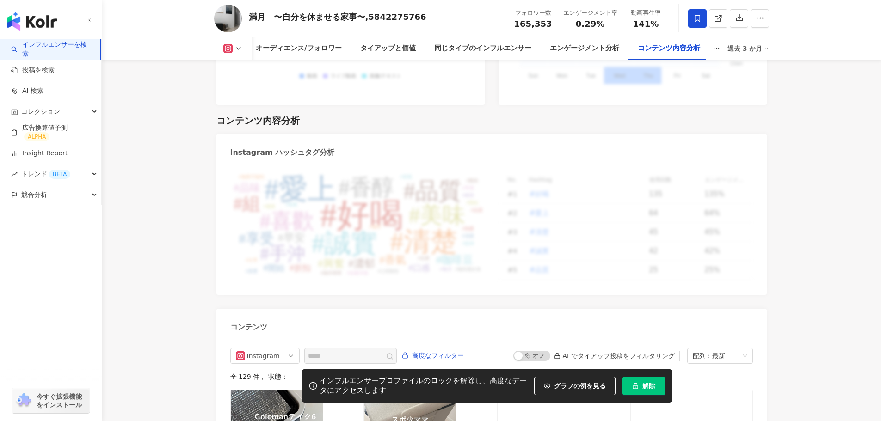
scroll to position [2878, 0]
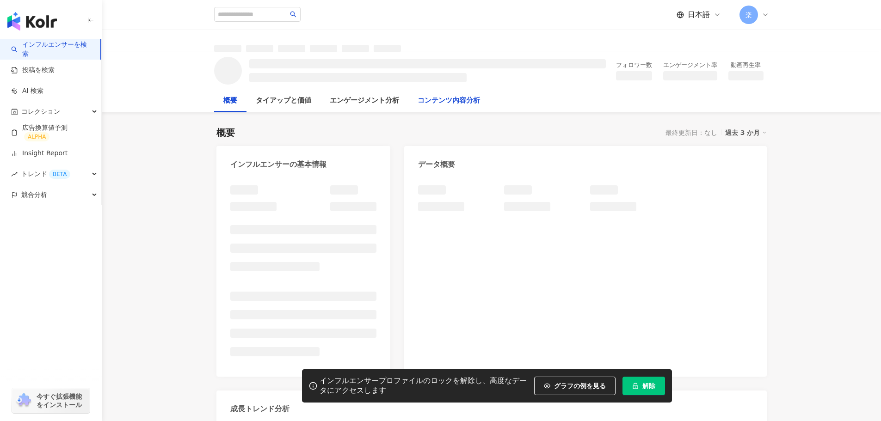
click at [472, 101] on div "コンテンツ内容分析" at bounding box center [449, 100] width 62 height 11
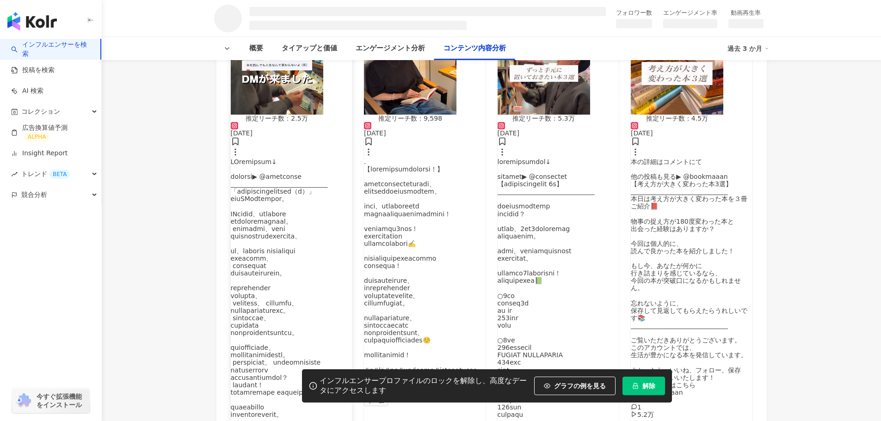
scroll to position [1125, 0]
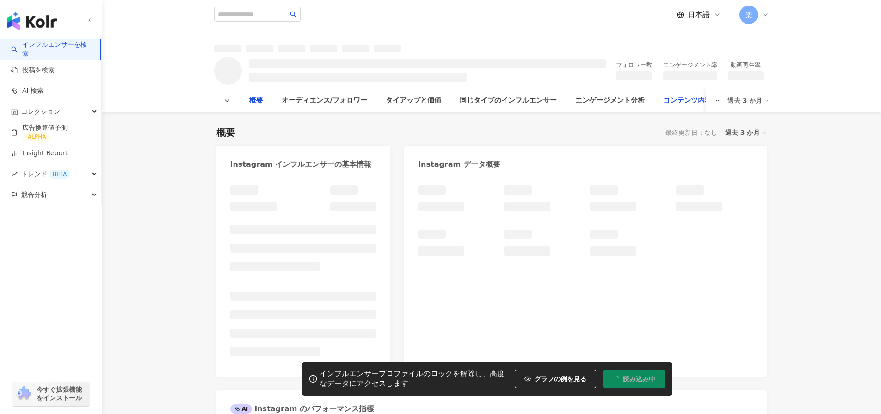
click at [676, 100] on div "コンテンツ内容分析" at bounding box center [694, 100] width 62 height 11
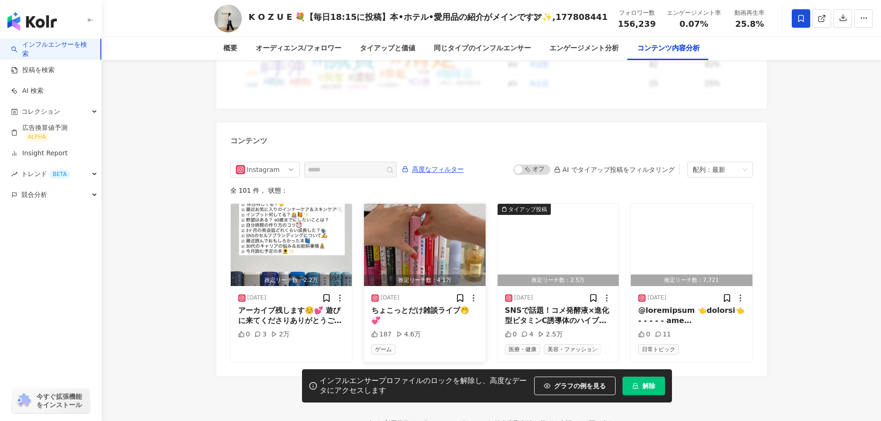
scroll to position [2864, 0]
